Goal: Information Seeking & Learning: Learn about a topic

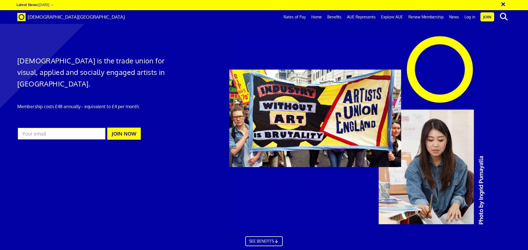
scroll to position [0, 9]
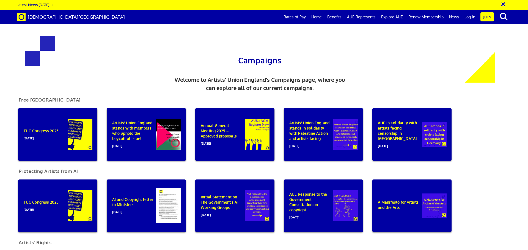
scroll to position [363, 0]
